Goal: Information Seeking & Learning: Learn about a topic

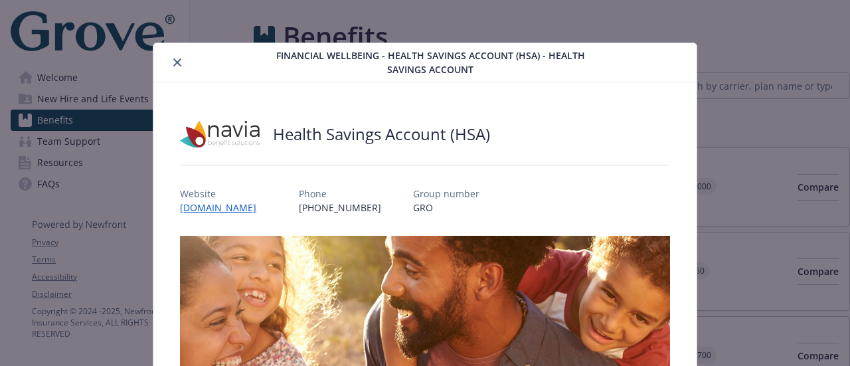
scroll to position [40, 0]
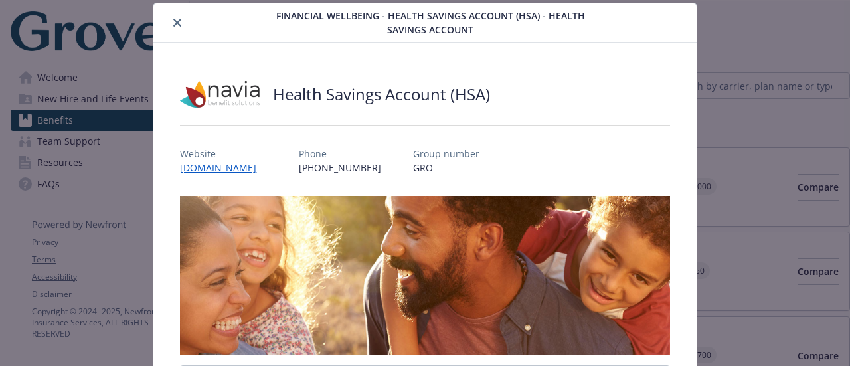
click at [173, 19] on icon "close" at bounding box center [177, 23] width 8 height 8
